Goal: Use online tool/utility

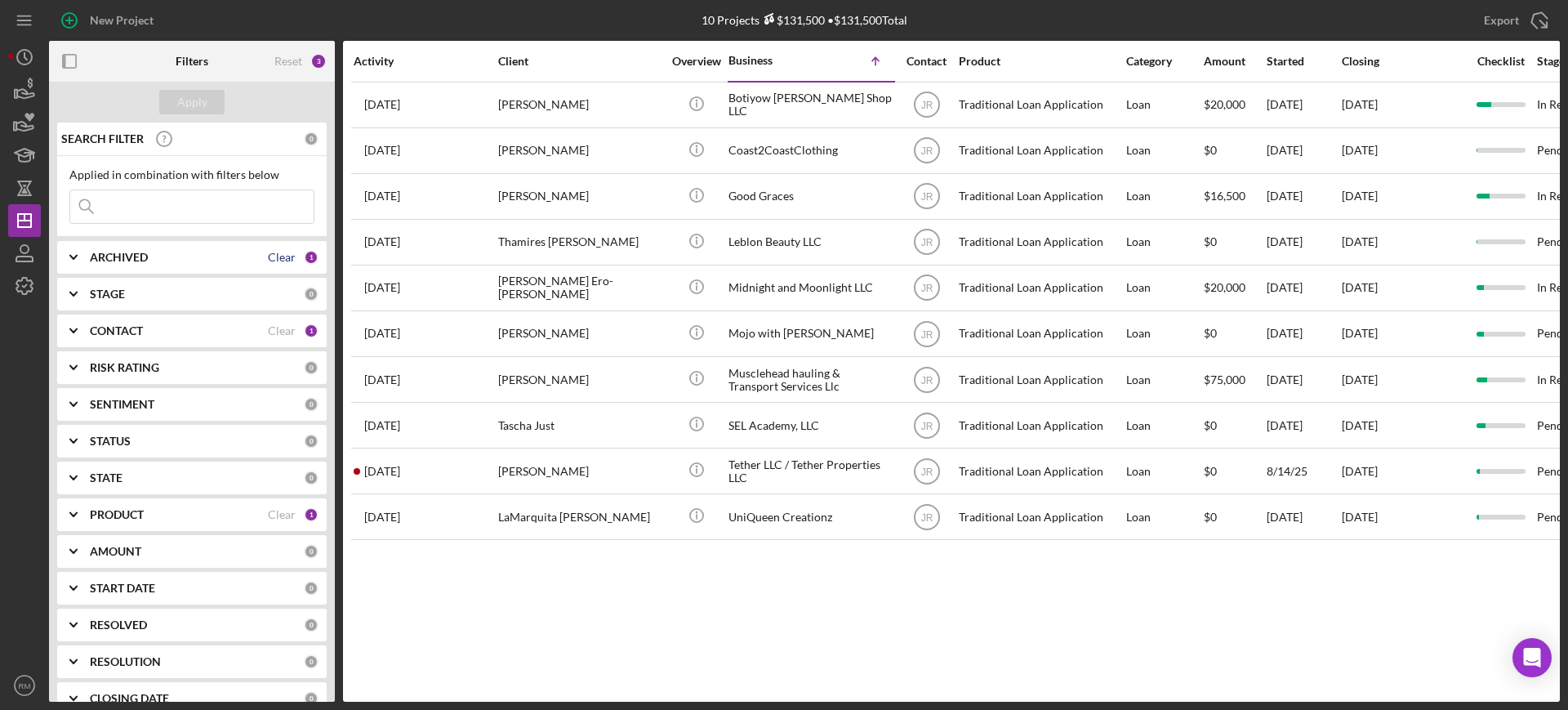
click at [287, 261] on div "Clear" at bounding box center [282, 257] width 28 height 13
click at [279, 331] on div "Clear" at bounding box center [282, 331] width 28 height 13
click at [193, 106] on div "Apply" at bounding box center [193, 102] width 30 height 24
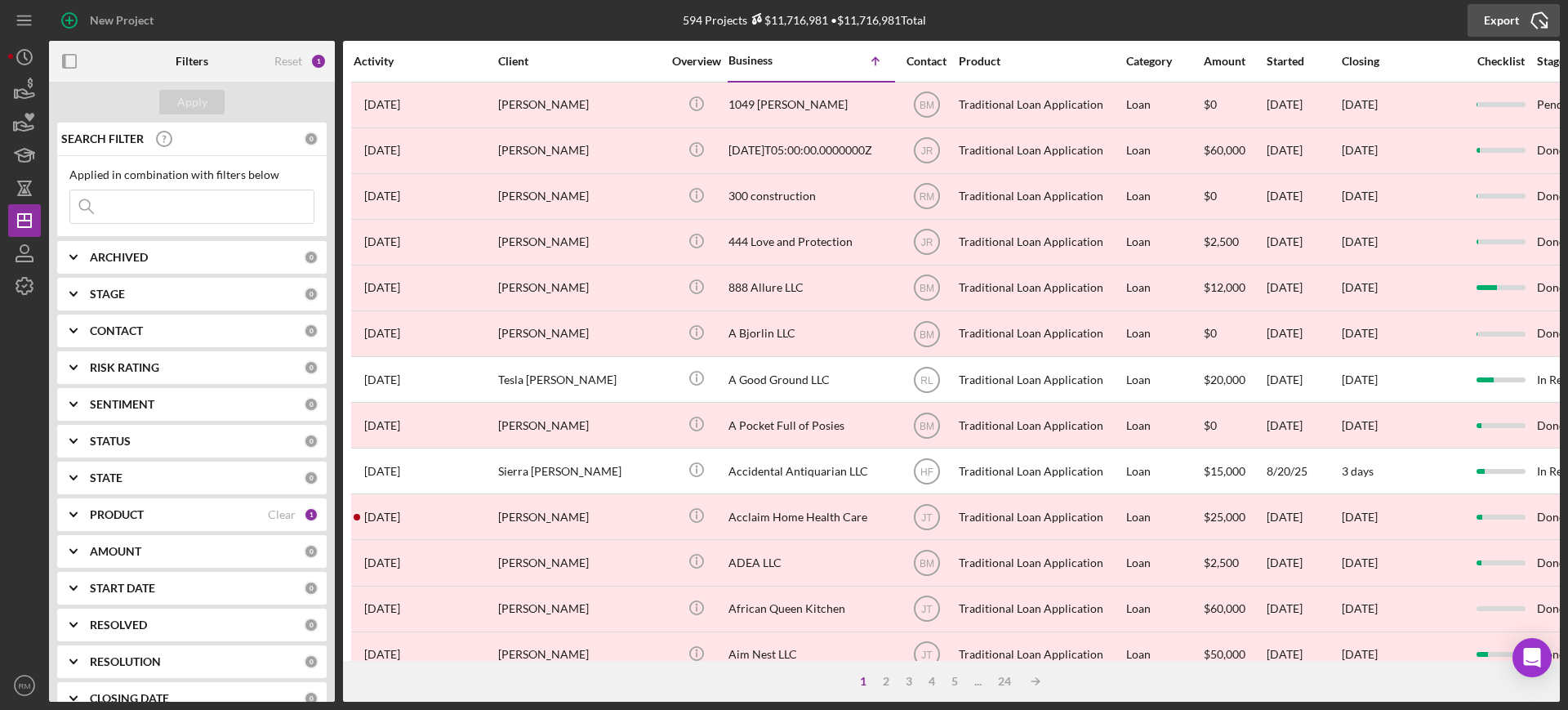
click at [1498, 9] on div "Export" at bounding box center [1501, 20] width 35 height 33
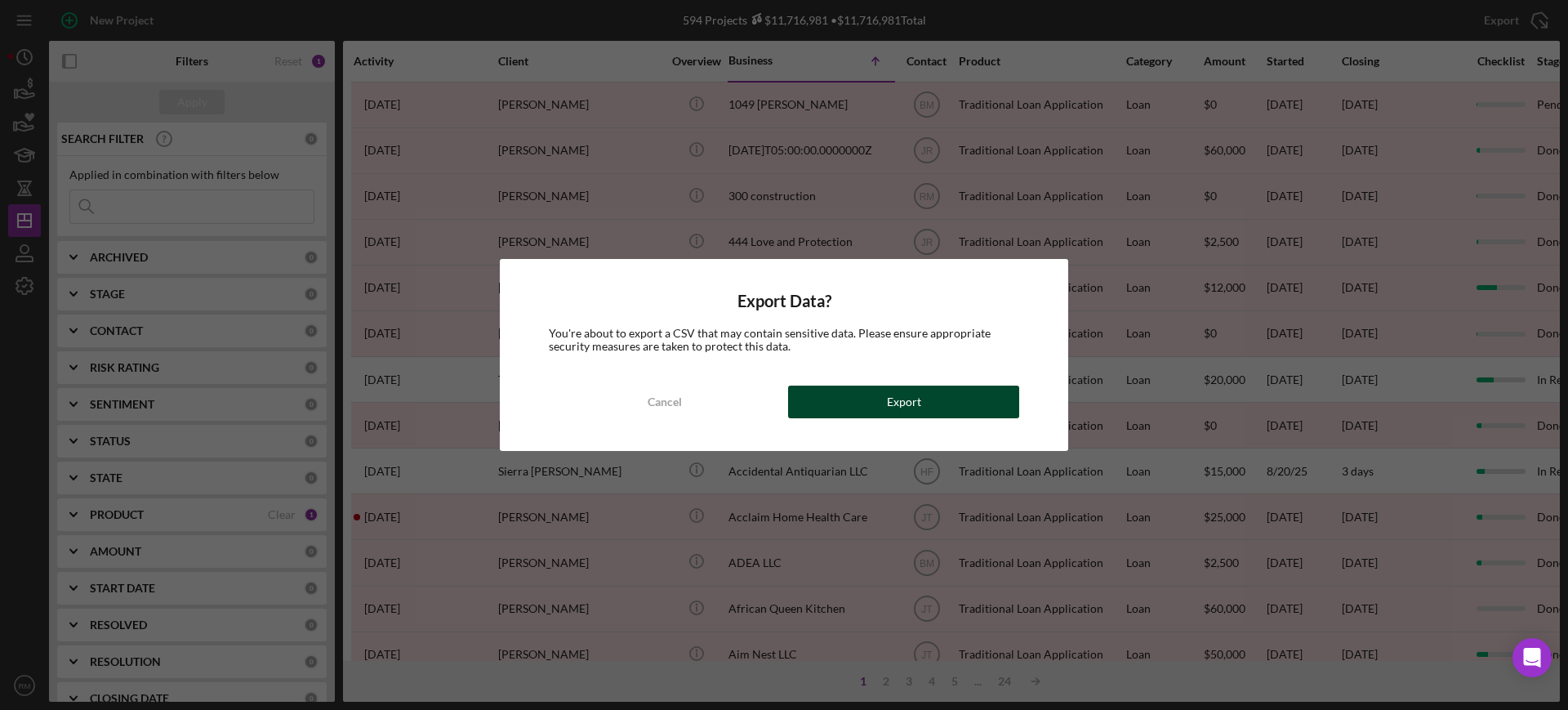
click at [917, 401] on div "Export" at bounding box center [904, 401] width 35 height 33
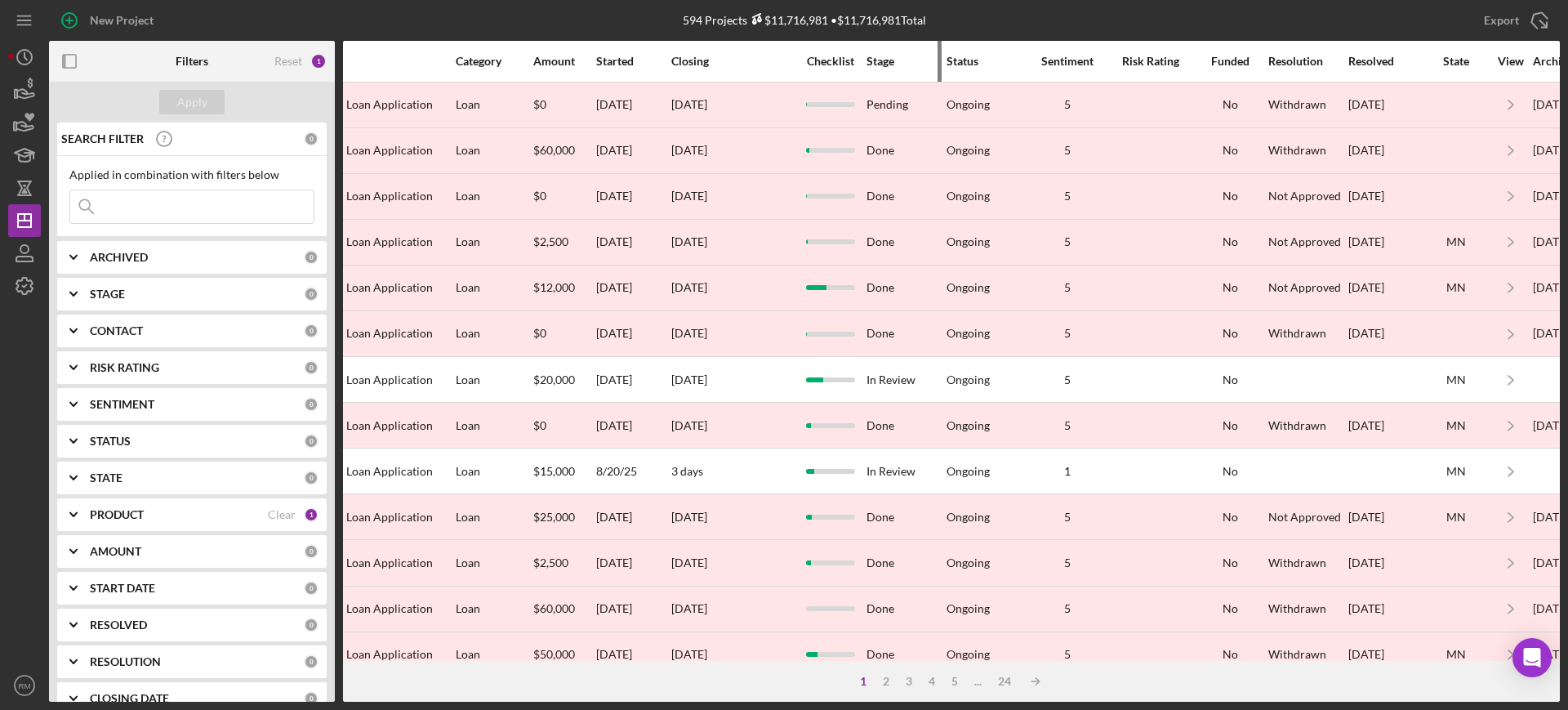
scroll to position [0, 674]
click at [1293, 63] on div "Resolution" at bounding box center [1304, 61] width 78 height 13
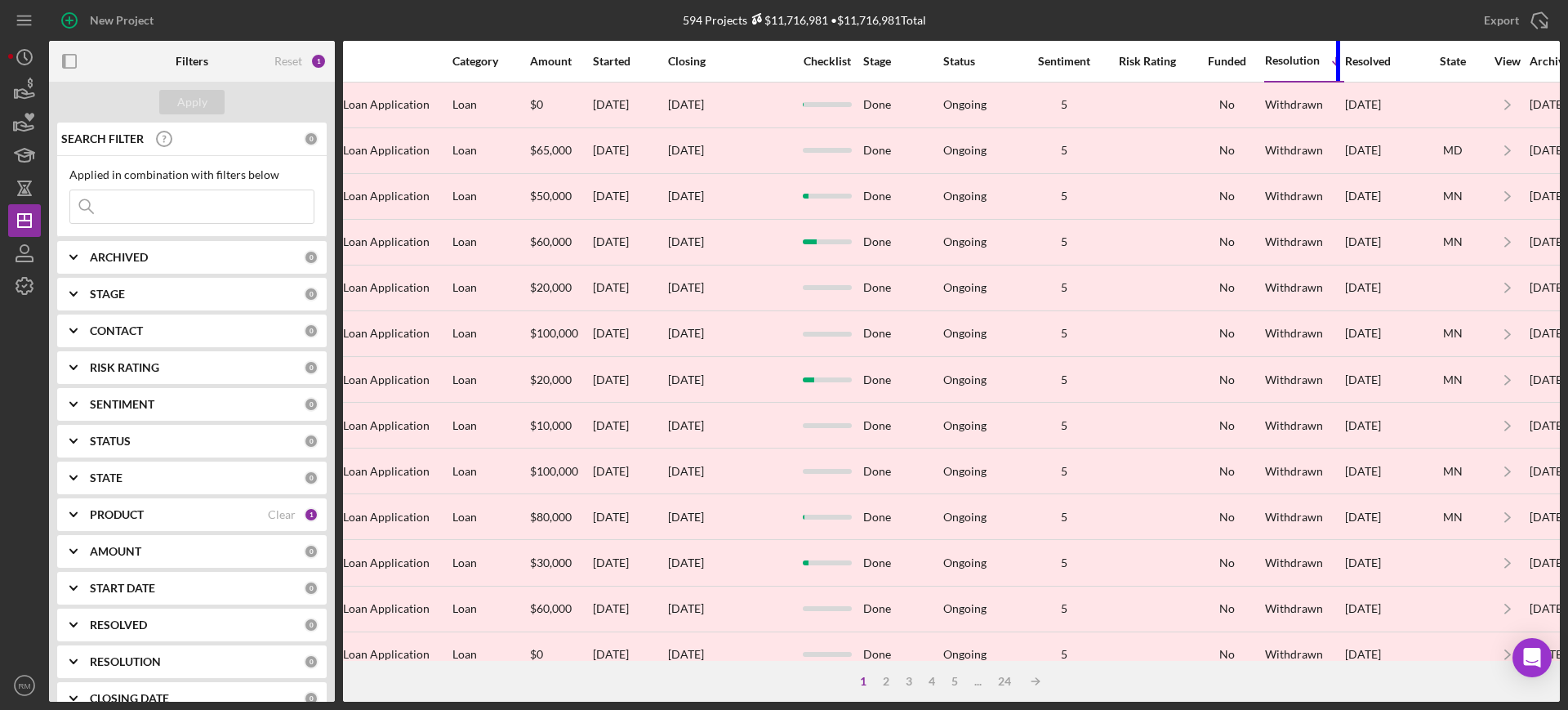
click at [1337, 52] on div at bounding box center [1339, 60] width 4 height 40
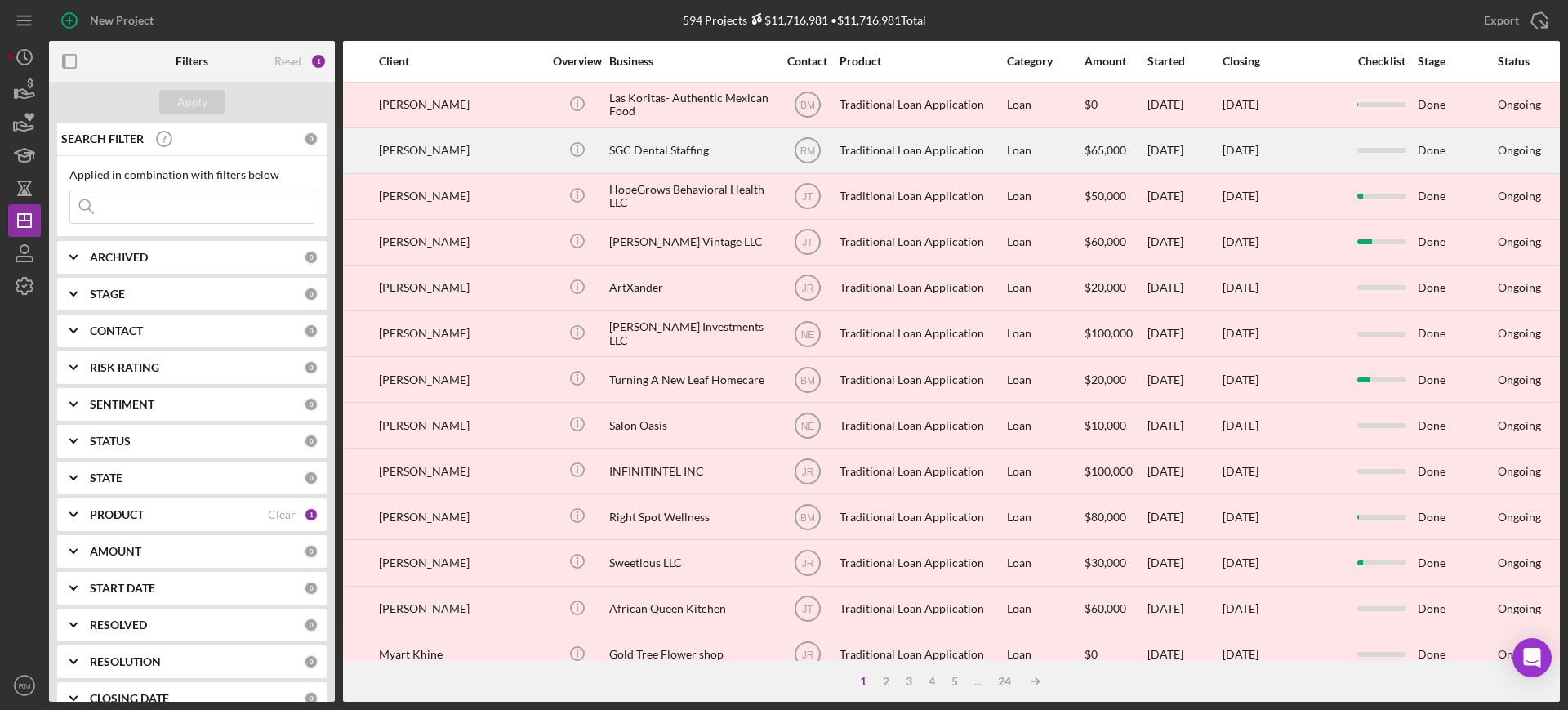
scroll to position [0, 0]
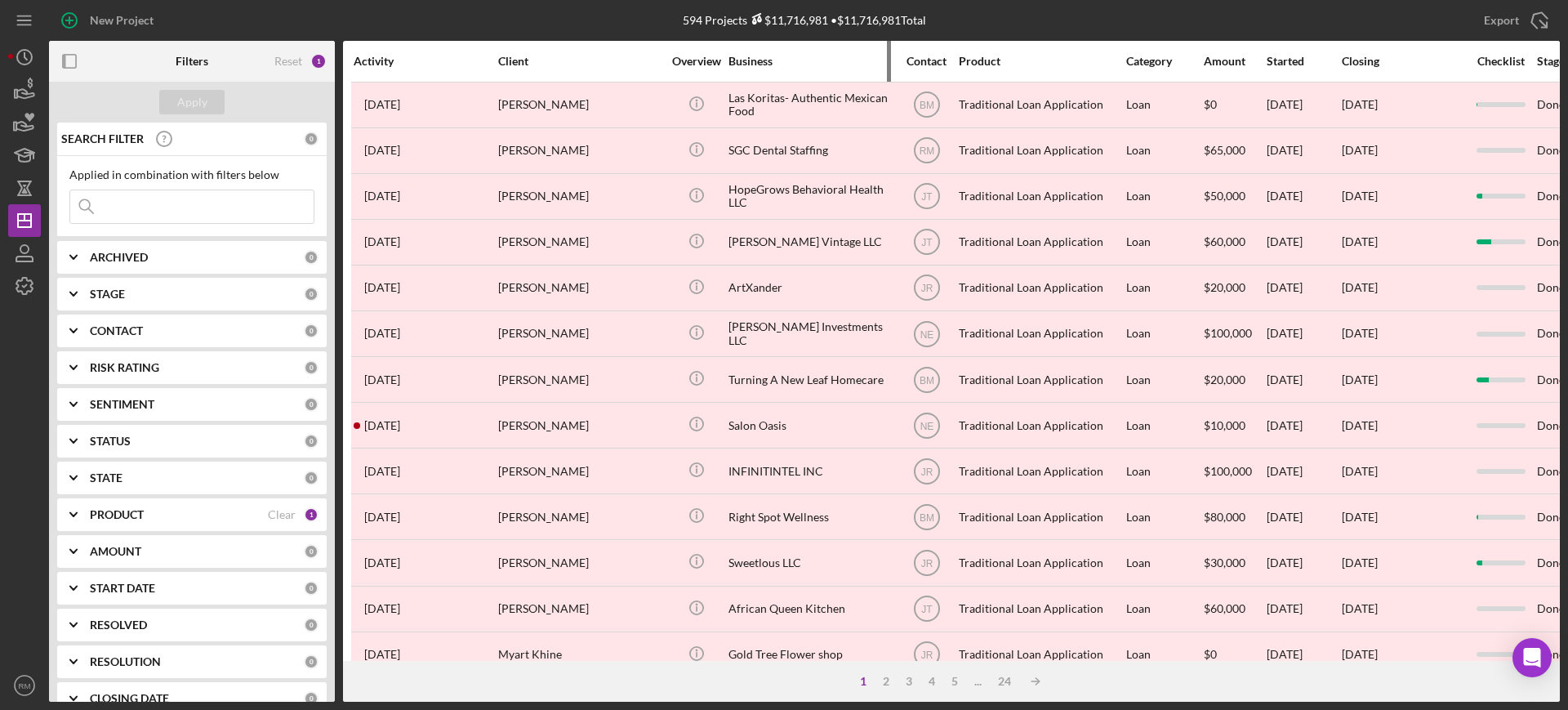
click at [748, 59] on div "Business" at bounding box center [811, 61] width 163 height 13
